Goal: Entertainment & Leisure: Consume media (video, audio)

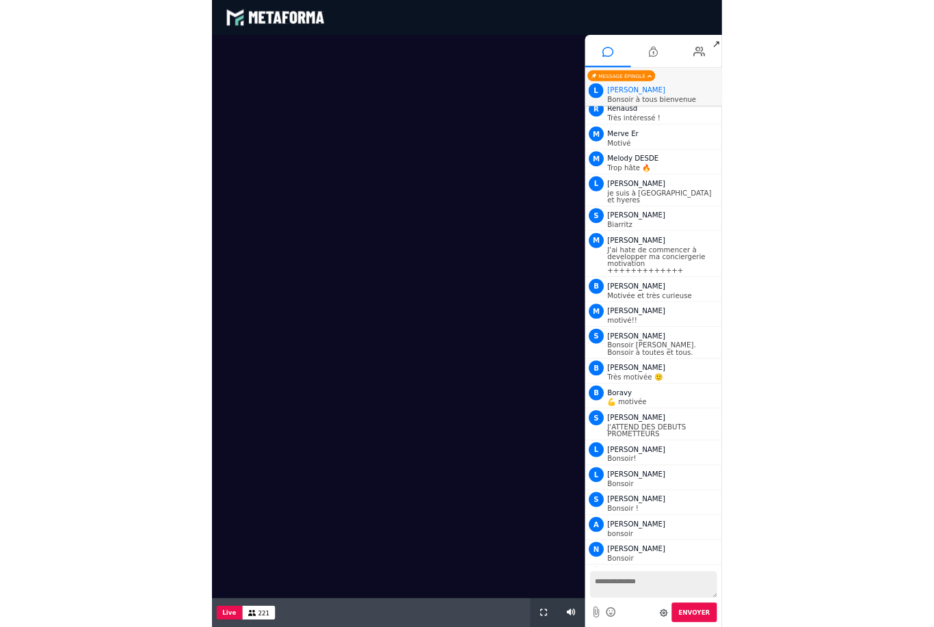
scroll to position [735, 0]
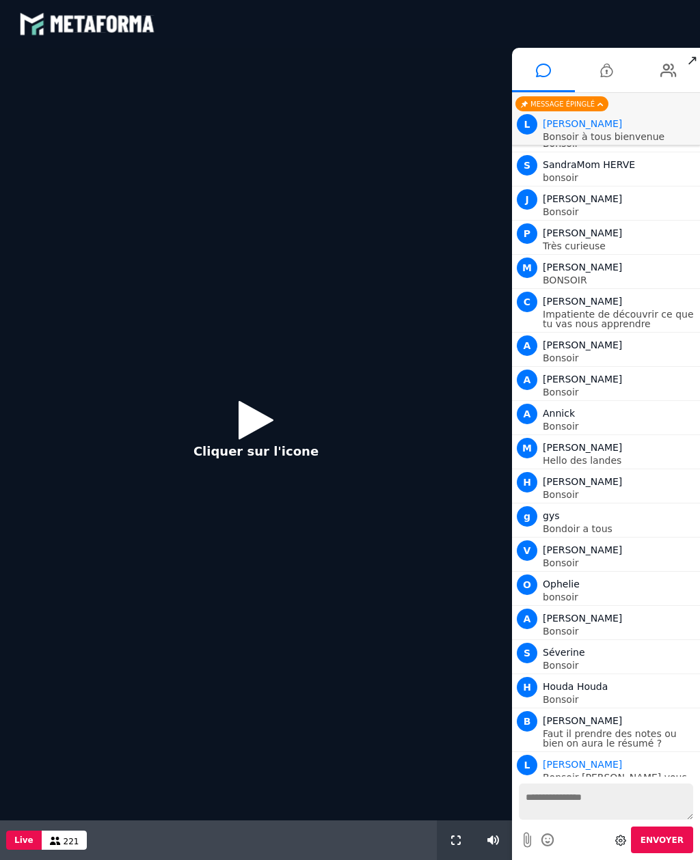
click at [242, 413] on icon at bounding box center [256, 420] width 35 height 44
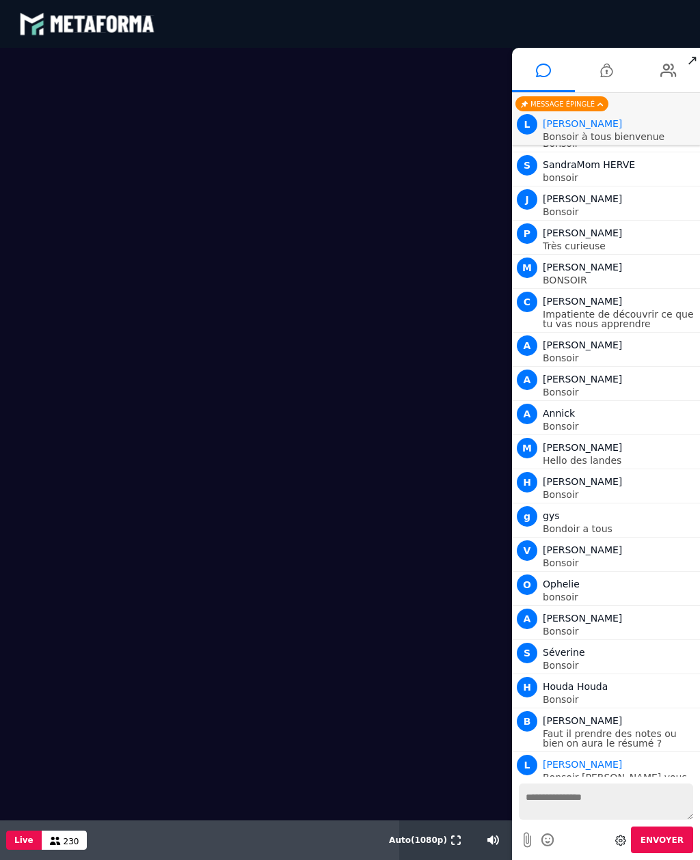
click at [452, 845] on button at bounding box center [455, 841] width 15 height 40
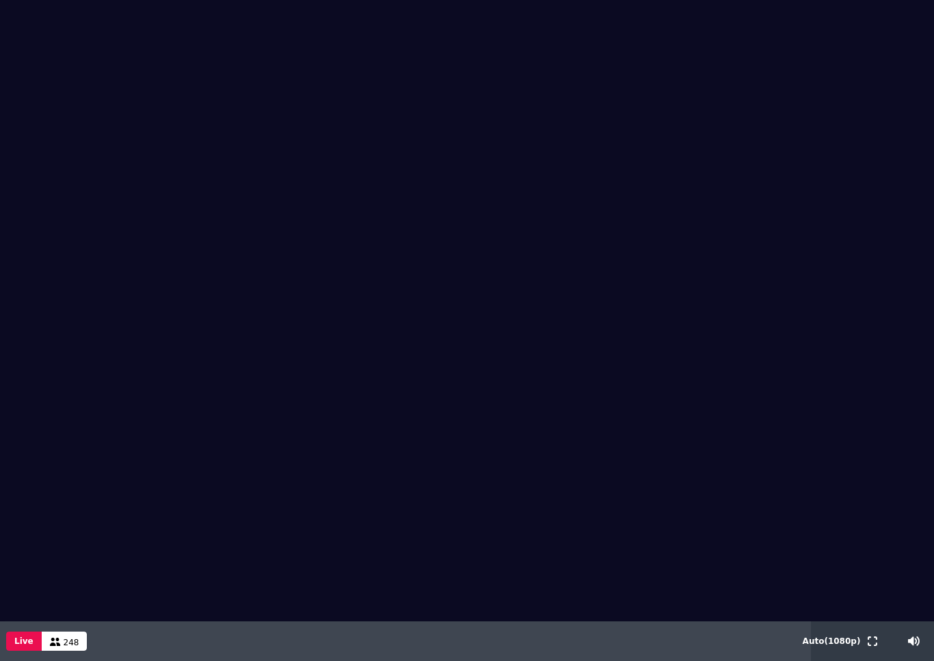
click at [66, 646] on span "248" at bounding box center [72, 643] width 16 height 10
click at [64, 652] on div "Live 248" at bounding box center [47, 641] width 80 height 40
click at [21, 645] on button "Live" at bounding box center [24, 640] width 36 height 19
click at [64, 647] on span "248" at bounding box center [72, 643] width 16 height 10
click at [68, 646] on span "248" at bounding box center [72, 643] width 16 height 10
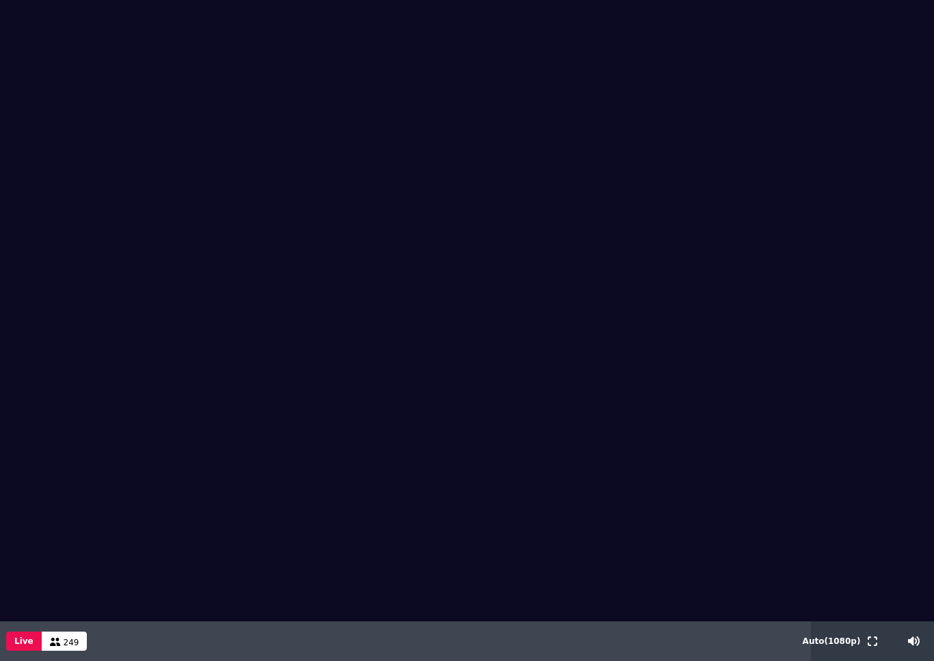
click at [66, 643] on span "249" at bounding box center [72, 643] width 16 height 10
click at [699, 641] on icon at bounding box center [872, 641] width 10 height 10
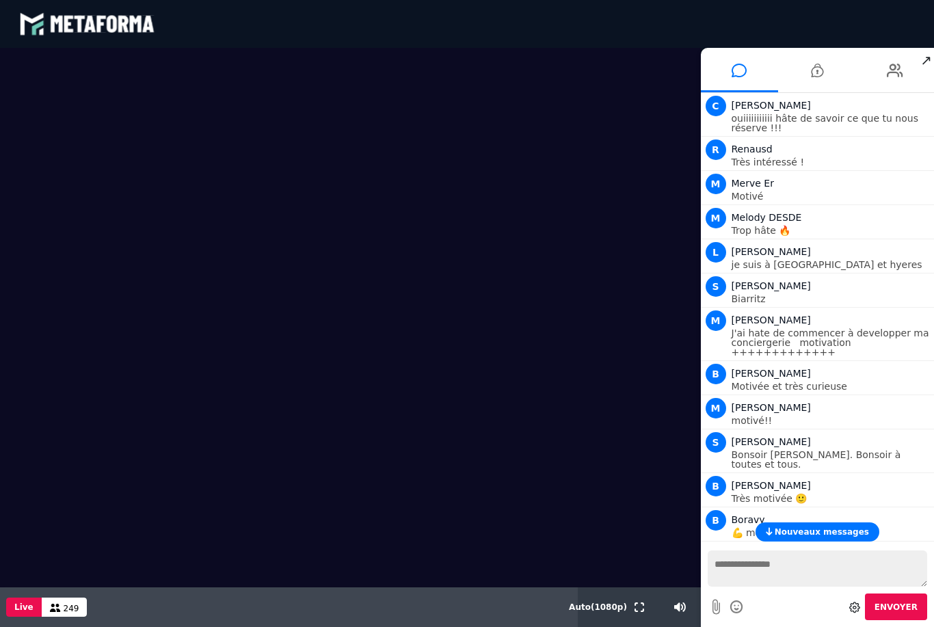
scroll to position [0, 0]
click at [578, 539] on video at bounding box center [350, 317] width 700 height 539
click at [52, 323] on video at bounding box center [350, 317] width 700 height 539
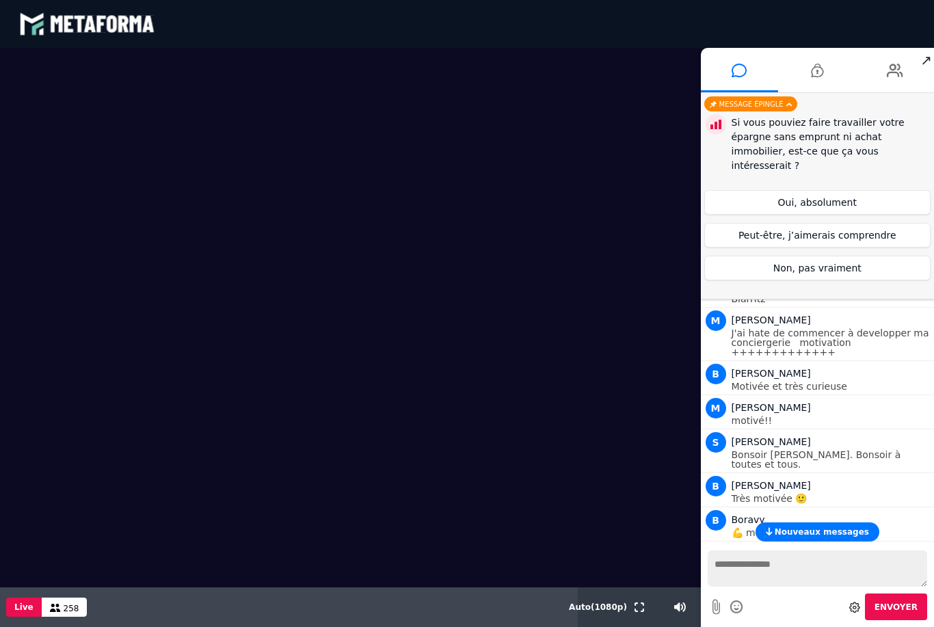
click at [699, 190] on button "Oui, absolument" at bounding box center [817, 202] width 227 height 25
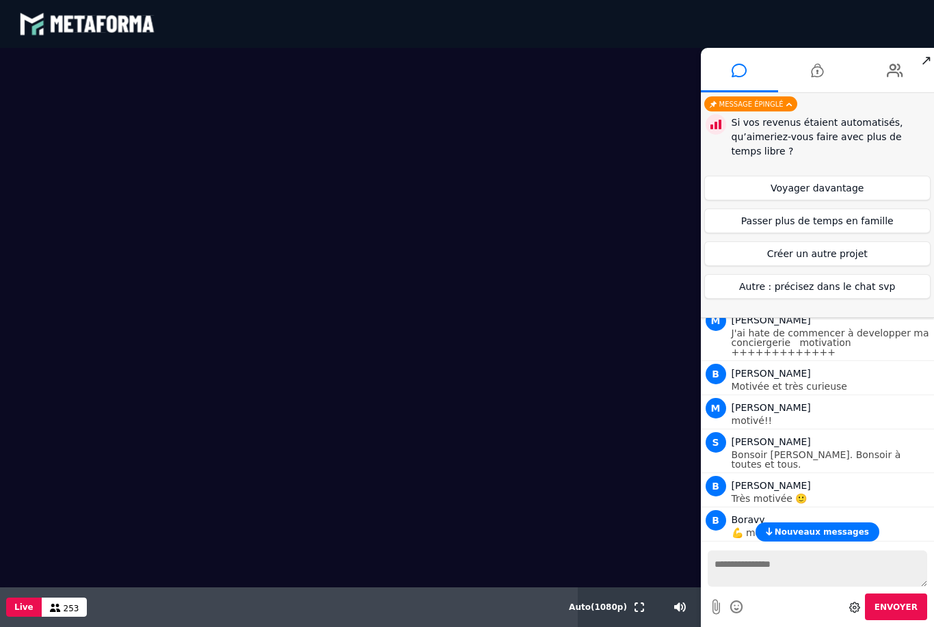
click at [699, 253] on button "Créer un autre projet" at bounding box center [817, 253] width 227 height 25
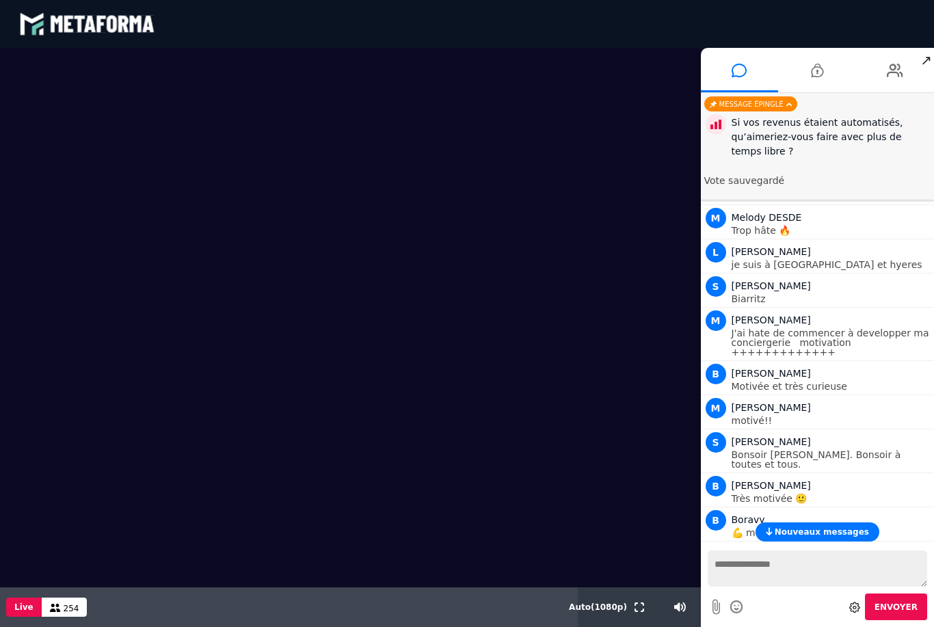
click at [699, 608] on icon at bounding box center [736, 606] width 15 height 17
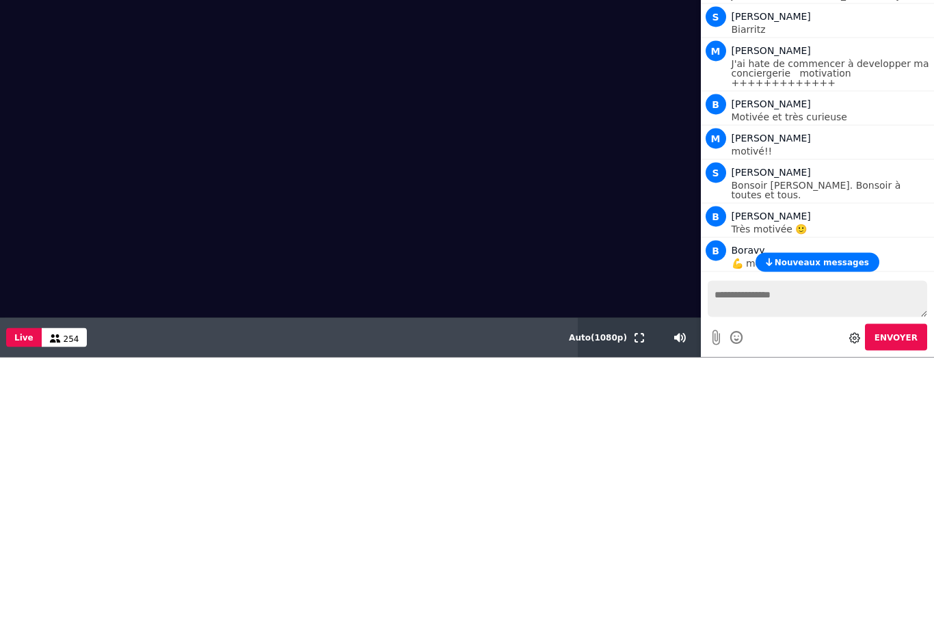
scroll to position [3, 0]
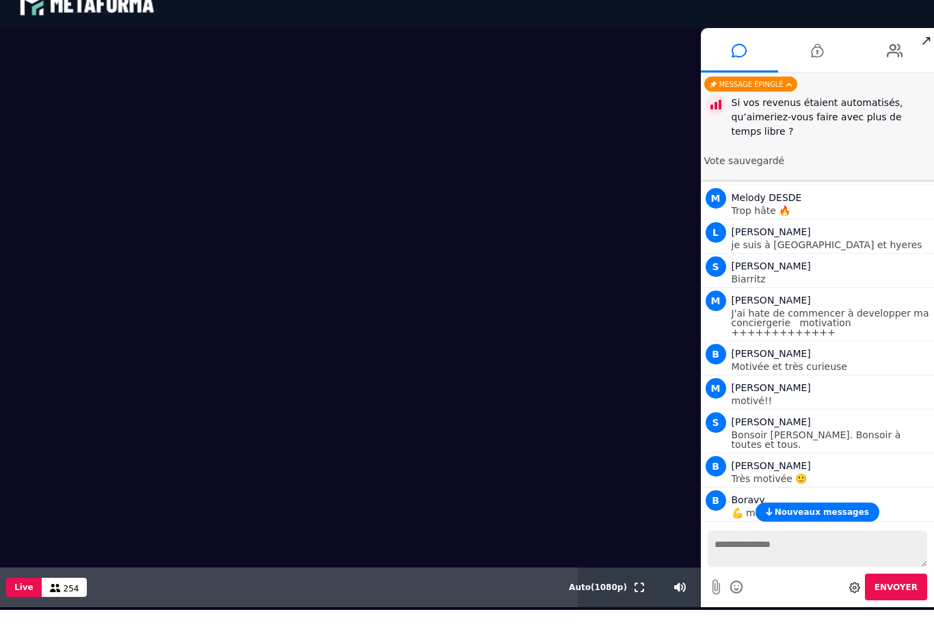
click at [699, 552] on textarea at bounding box center [817, 548] width 220 height 36
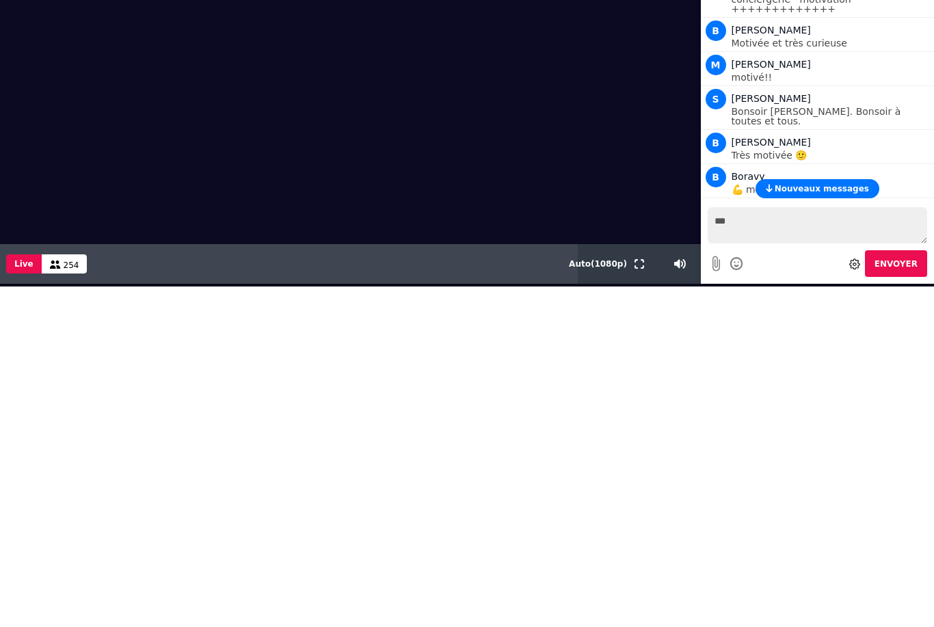
type textarea "***"
click at [699, 264] on span "Envoyer" at bounding box center [895, 264] width 43 height 10
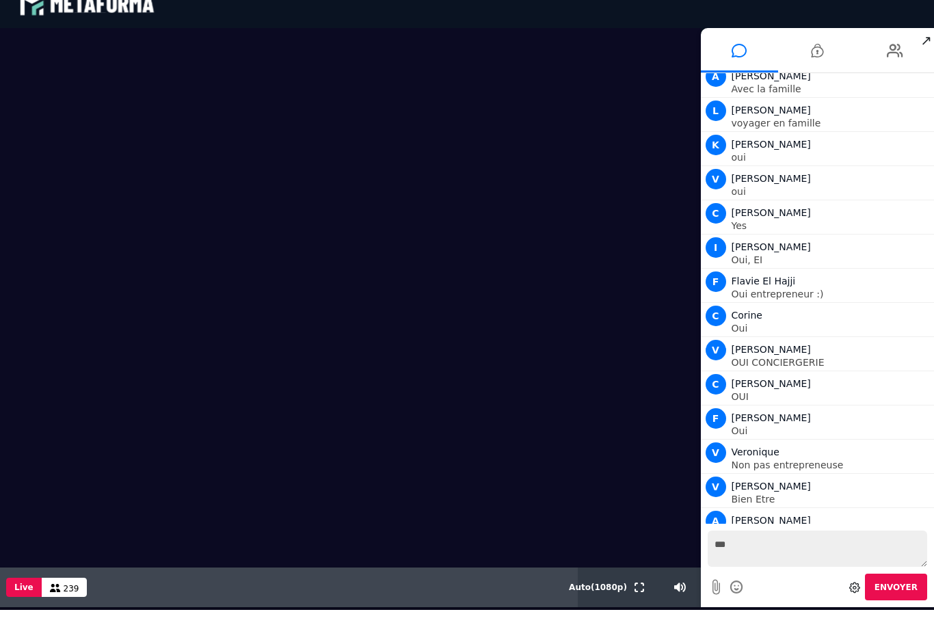
scroll to position [5760, 0]
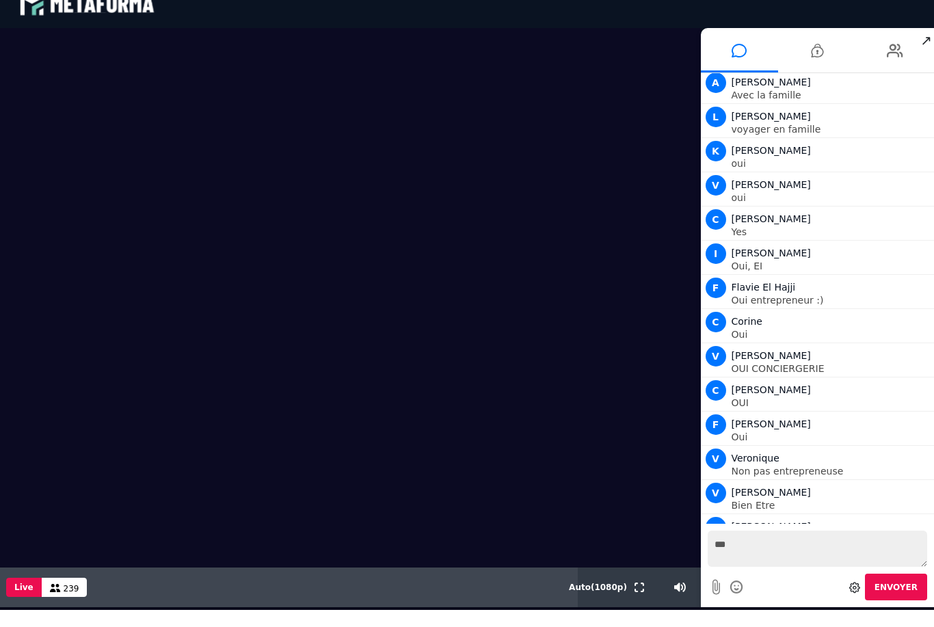
click at [699, 398] on p "OUI" at bounding box center [831, 403] width 200 height 10
click at [699, 432] on p "Oui" at bounding box center [831, 437] width 200 height 10
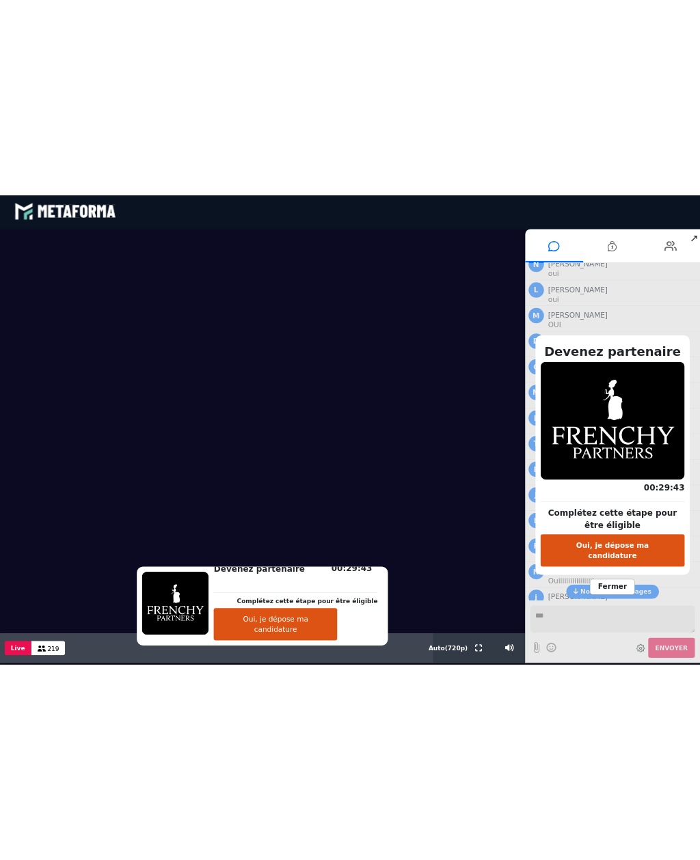
scroll to position [0, 0]
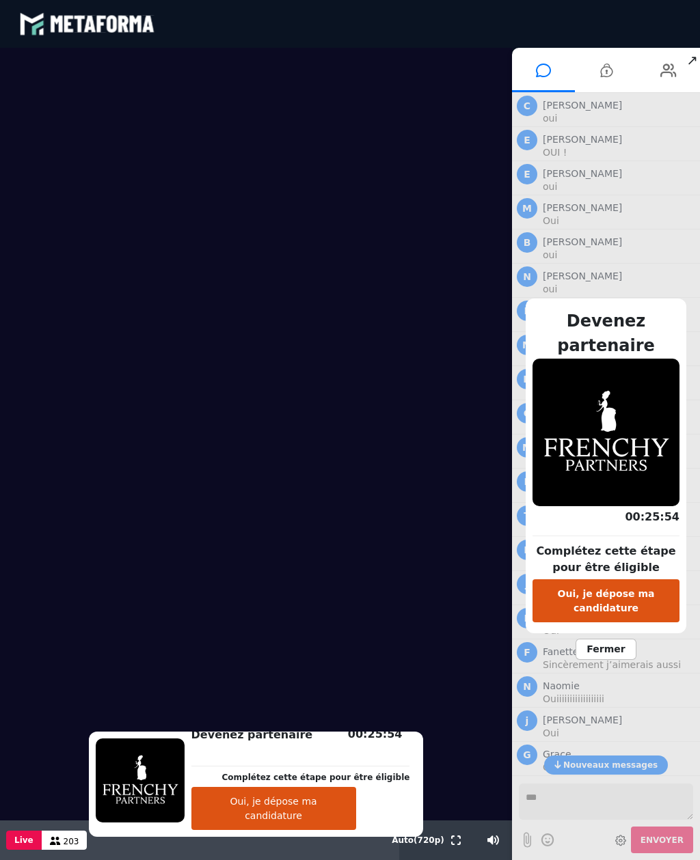
click at [454, 836] on icon at bounding box center [456, 841] width 10 height 10
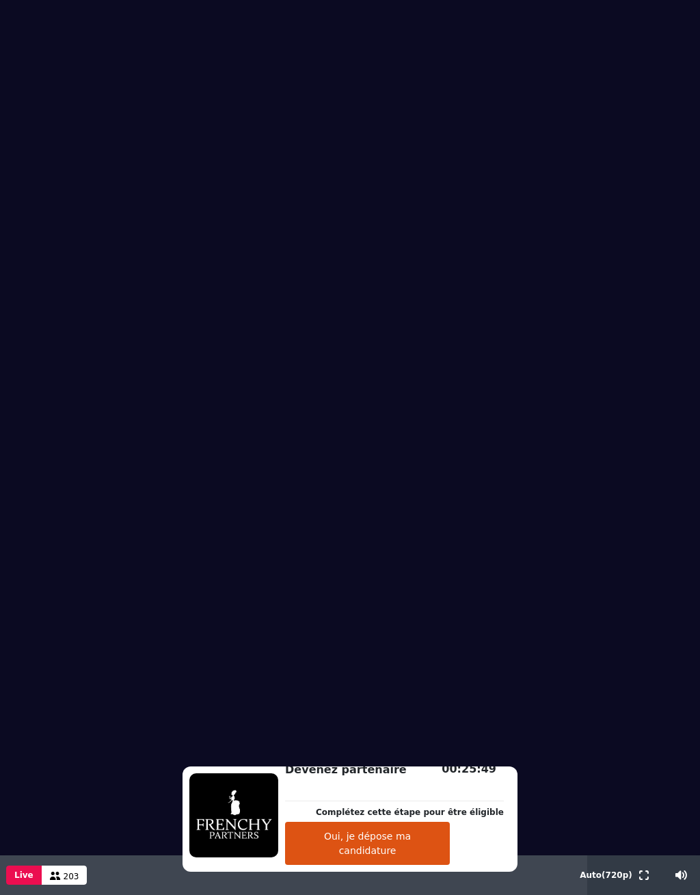
click at [51, 49] on video at bounding box center [350, 427] width 700 height 855
click at [55, 75] on video at bounding box center [350, 427] width 700 height 855
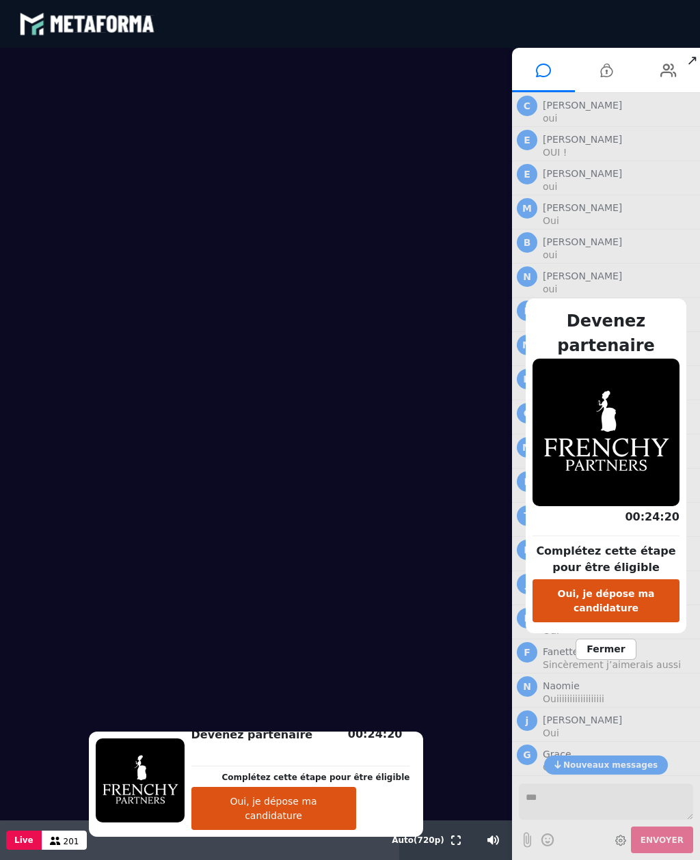
click at [457, 73] on video at bounding box center [256, 434] width 512 height 773
click at [420, 648] on video at bounding box center [256, 434] width 512 height 773
click at [404, 628] on video at bounding box center [256, 434] width 512 height 773
